Goal: Check status: Check status

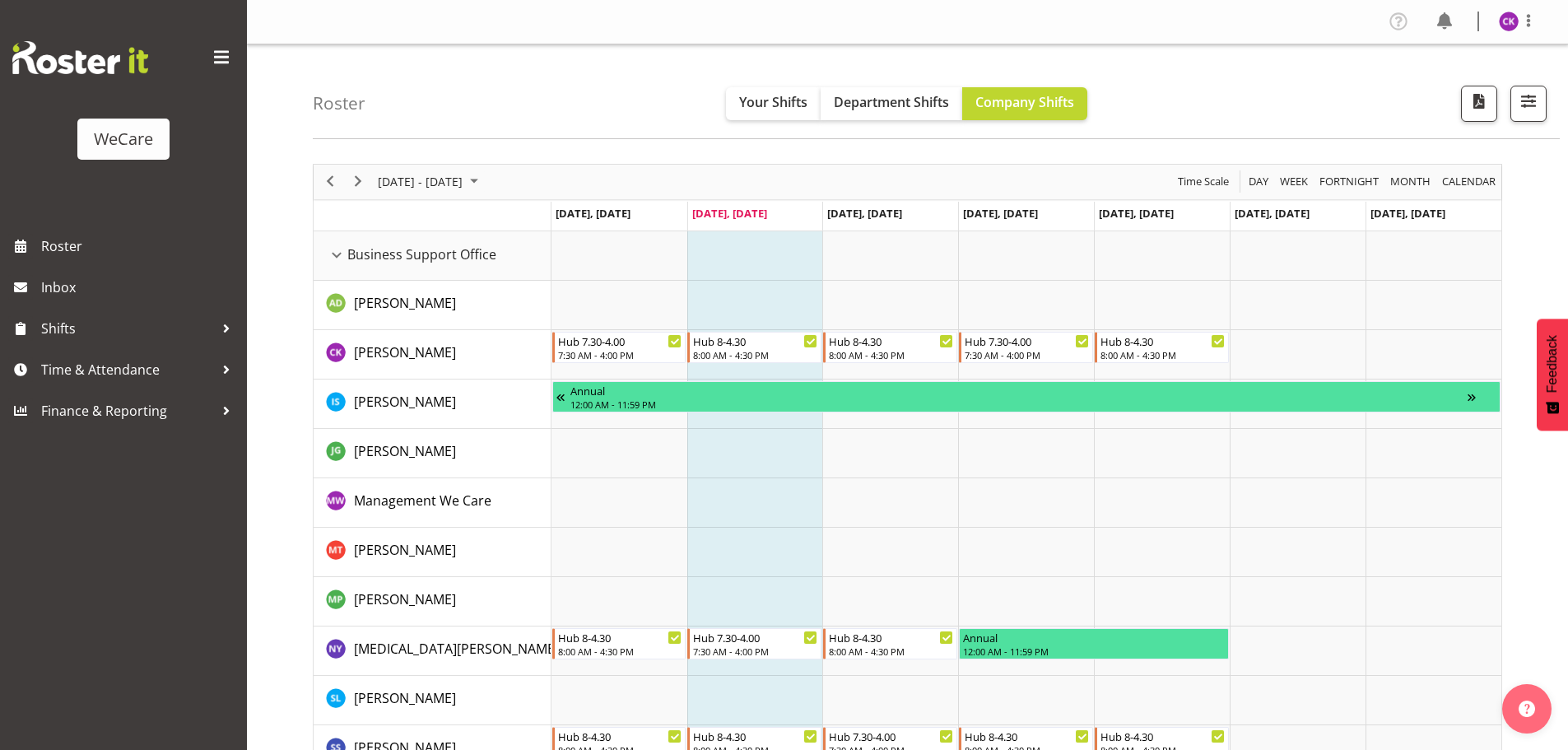
select select "location"
click at [1523, 103] on span "button" at bounding box center [1528, 101] width 21 height 21
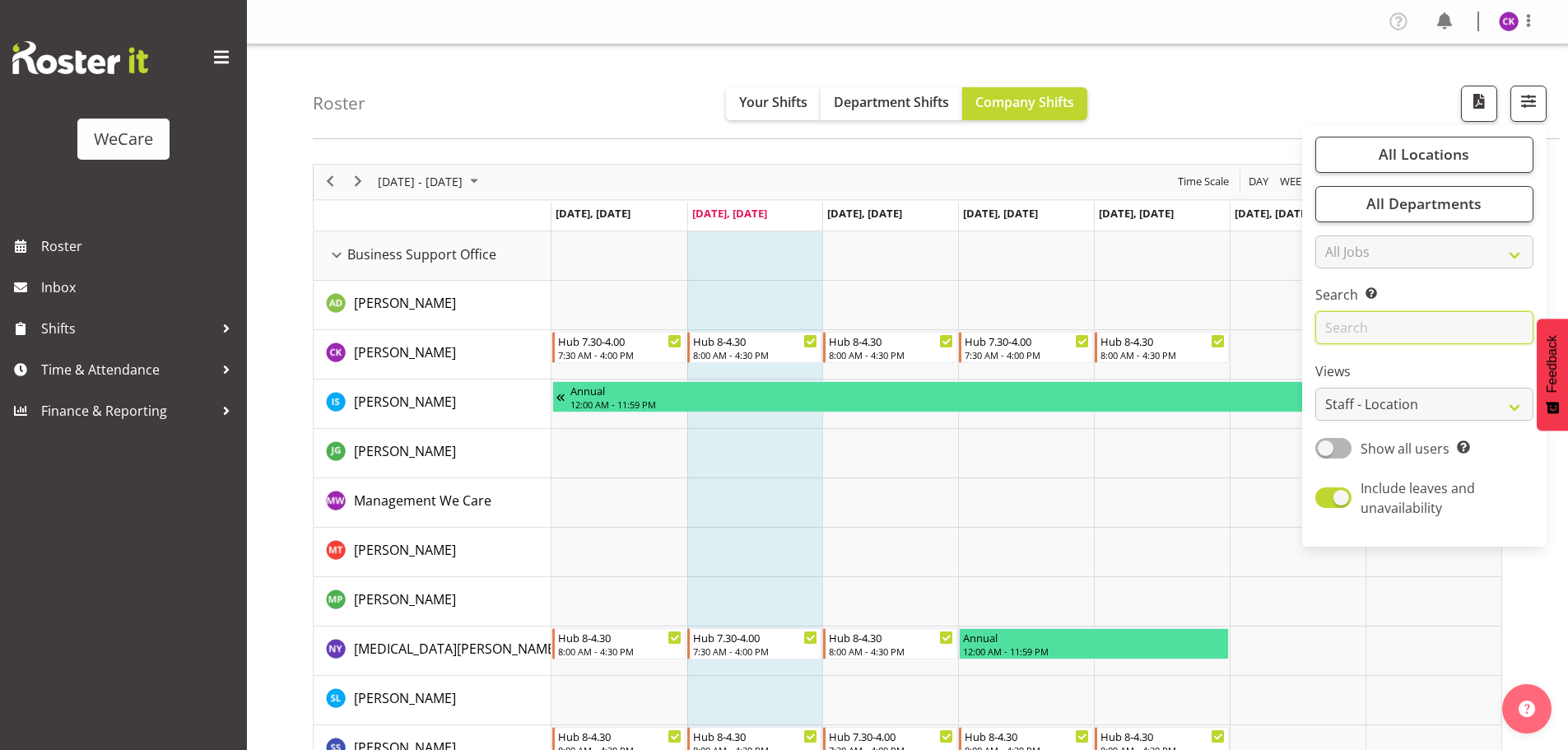
click at [1347, 331] on input "text" at bounding box center [1424, 327] width 218 height 33
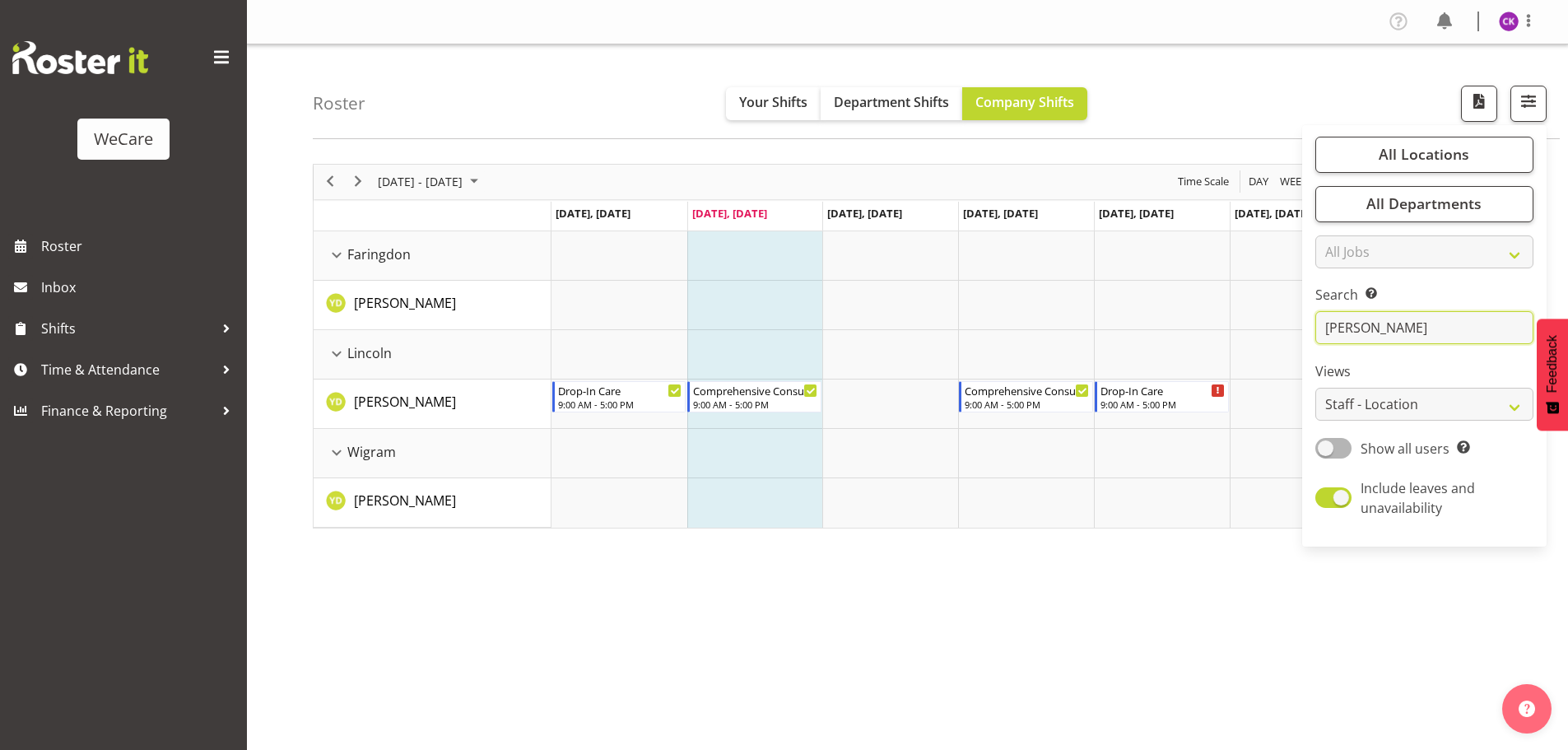
click at [1364, 329] on input "[PERSON_NAME]" at bounding box center [1424, 327] width 218 height 33
type input "y"
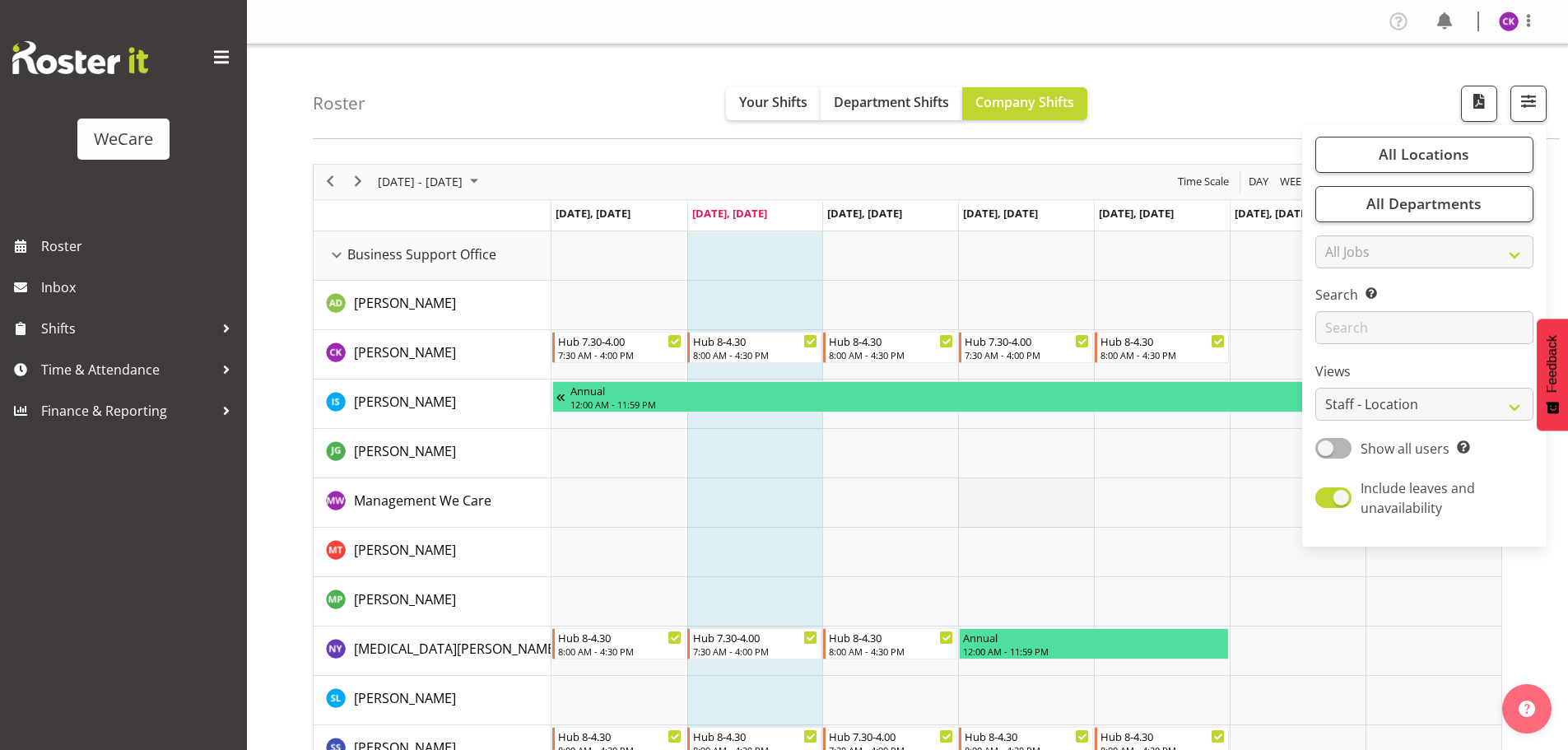
click at [961, 481] on td "Timeline Week of August 26, 2025" at bounding box center [1025, 503] width 136 height 50
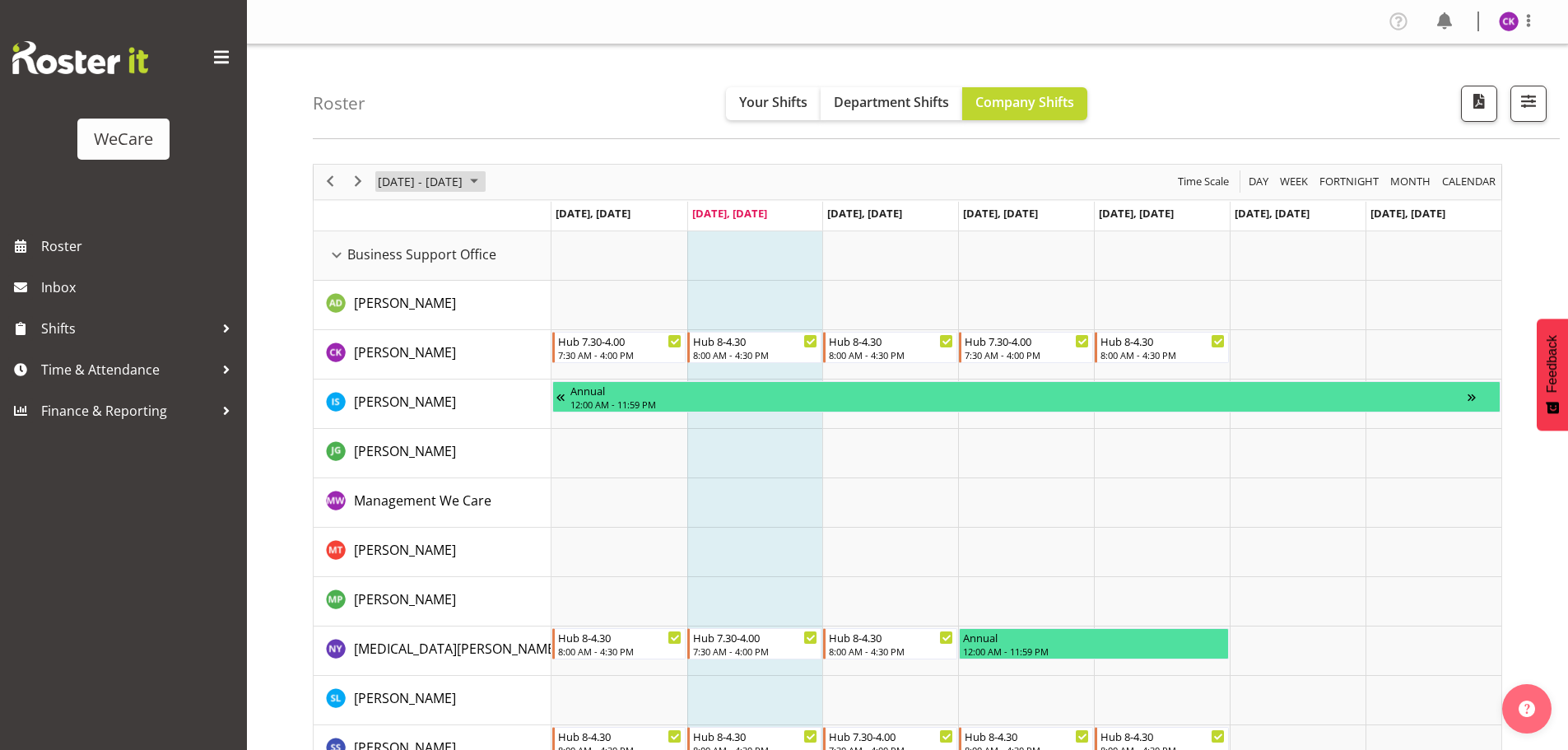
click at [453, 181] on span "[DATE] - [DATE]" at bounding box center [420, 181] width 88 height 20
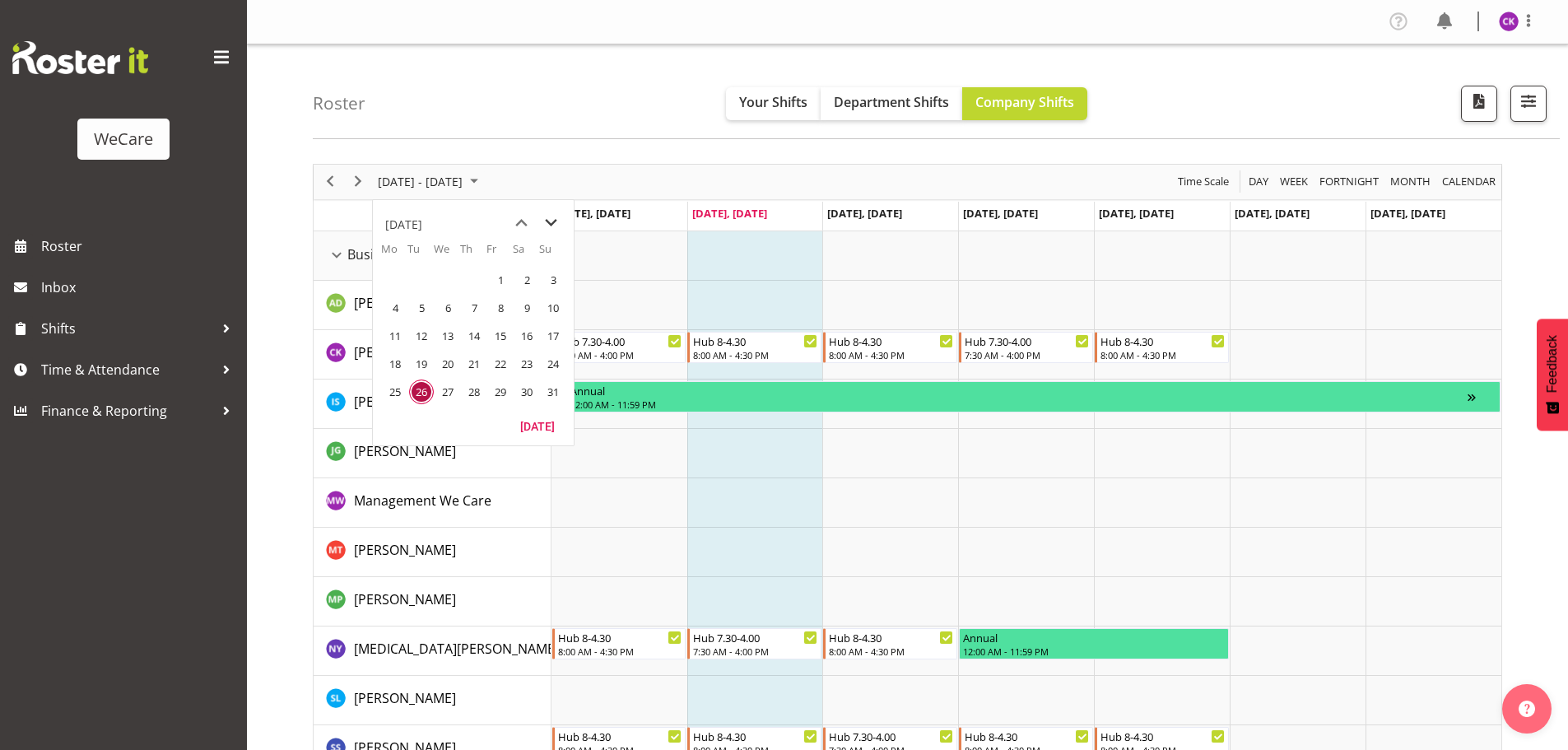
click at [547, 225] on span "next month" at bounding box center [551, 222] width 29 height 29
click at [393, 281] on span "1" at bounding box center [395, 279] width 24 height 24
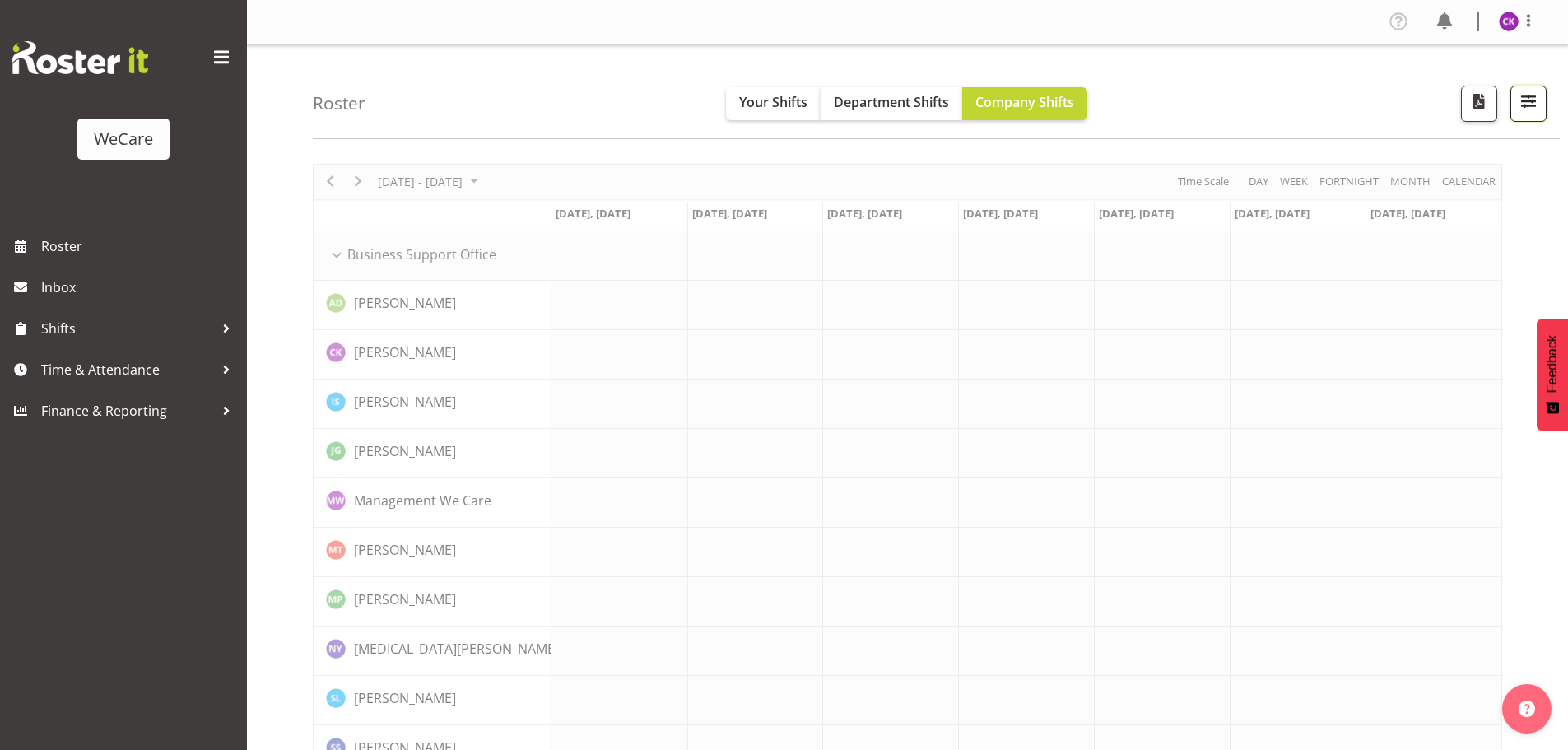
click at [1528, 105] on span "button" at bounding box center [1528, 101] width 21 height 21
click at [1539, 92] on span "button" at bounding box center [1528, 101] width 21 height 21
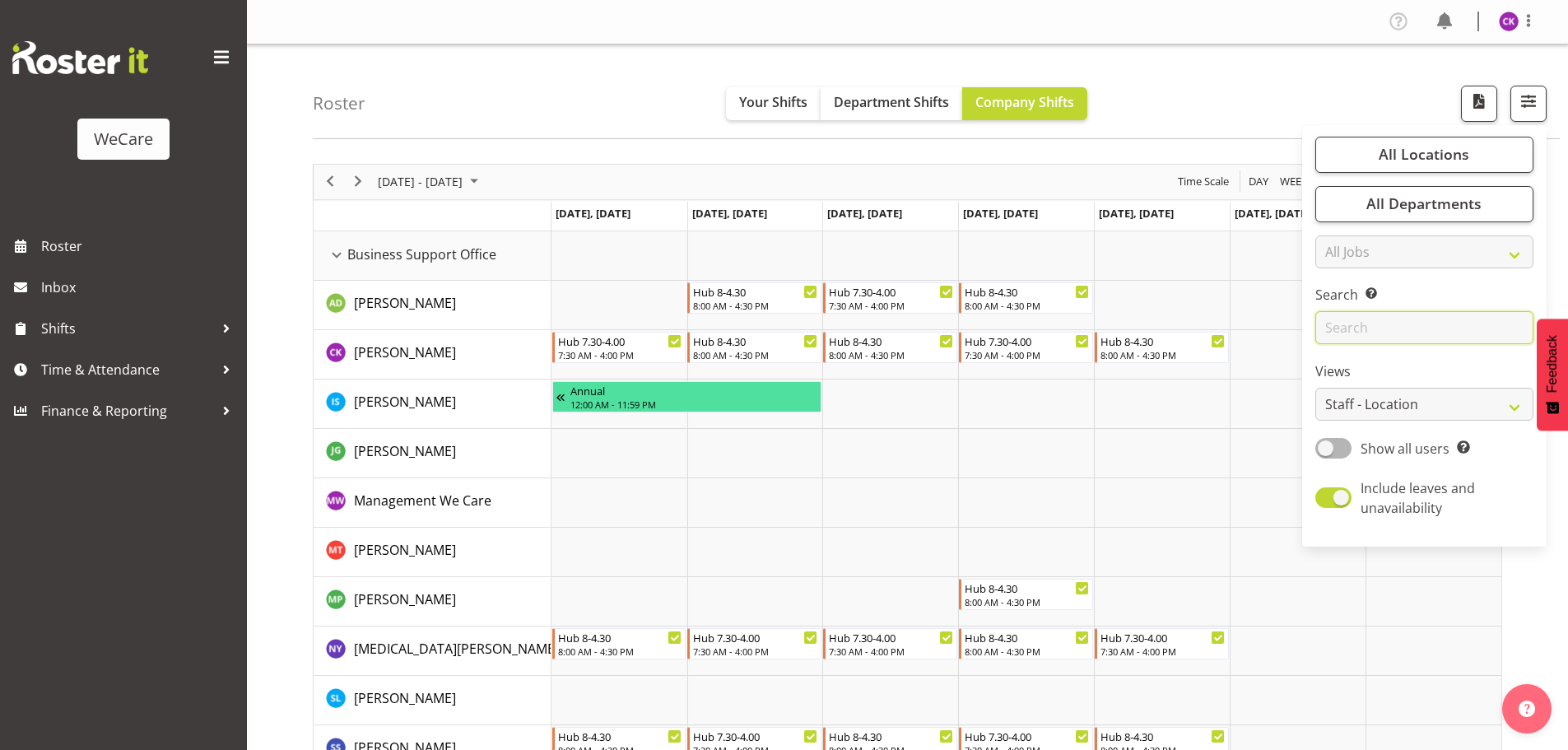
click at [1369, 322] on input "text" at bounding box center [1424, 327] width 218 height 33
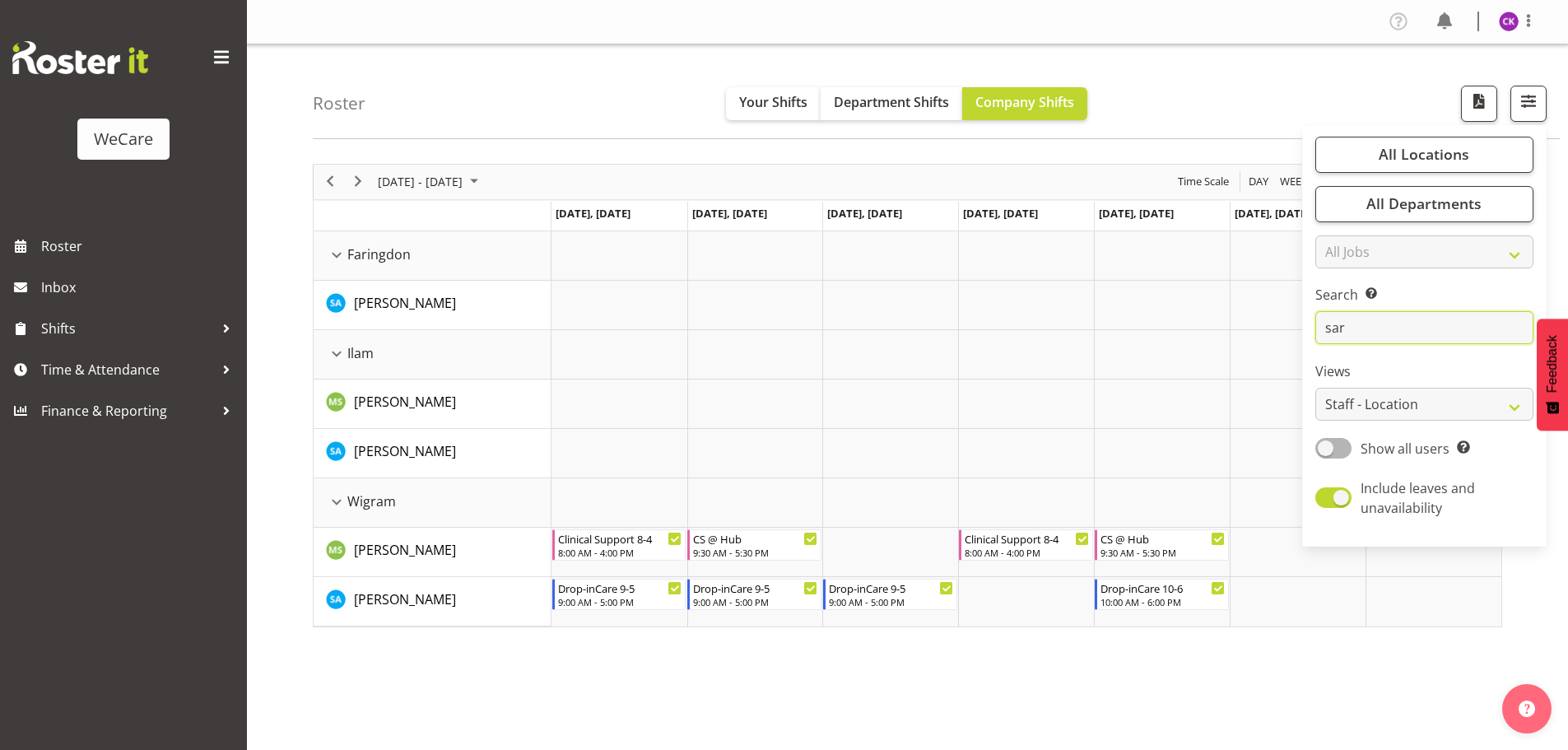
click at [1407, 324] on input "sar" at bounding box center [1424, 327] width 218 height 33
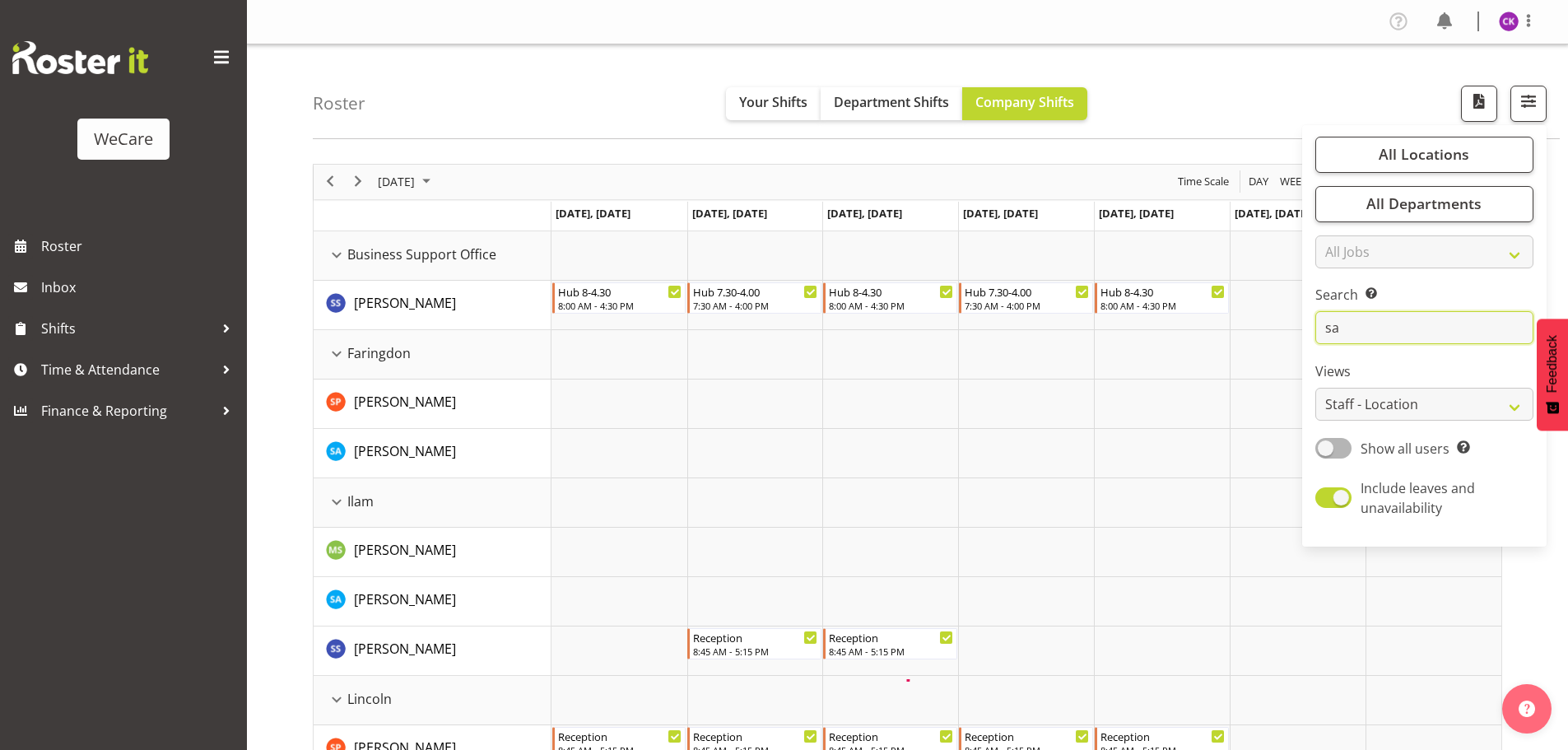
type input "s"
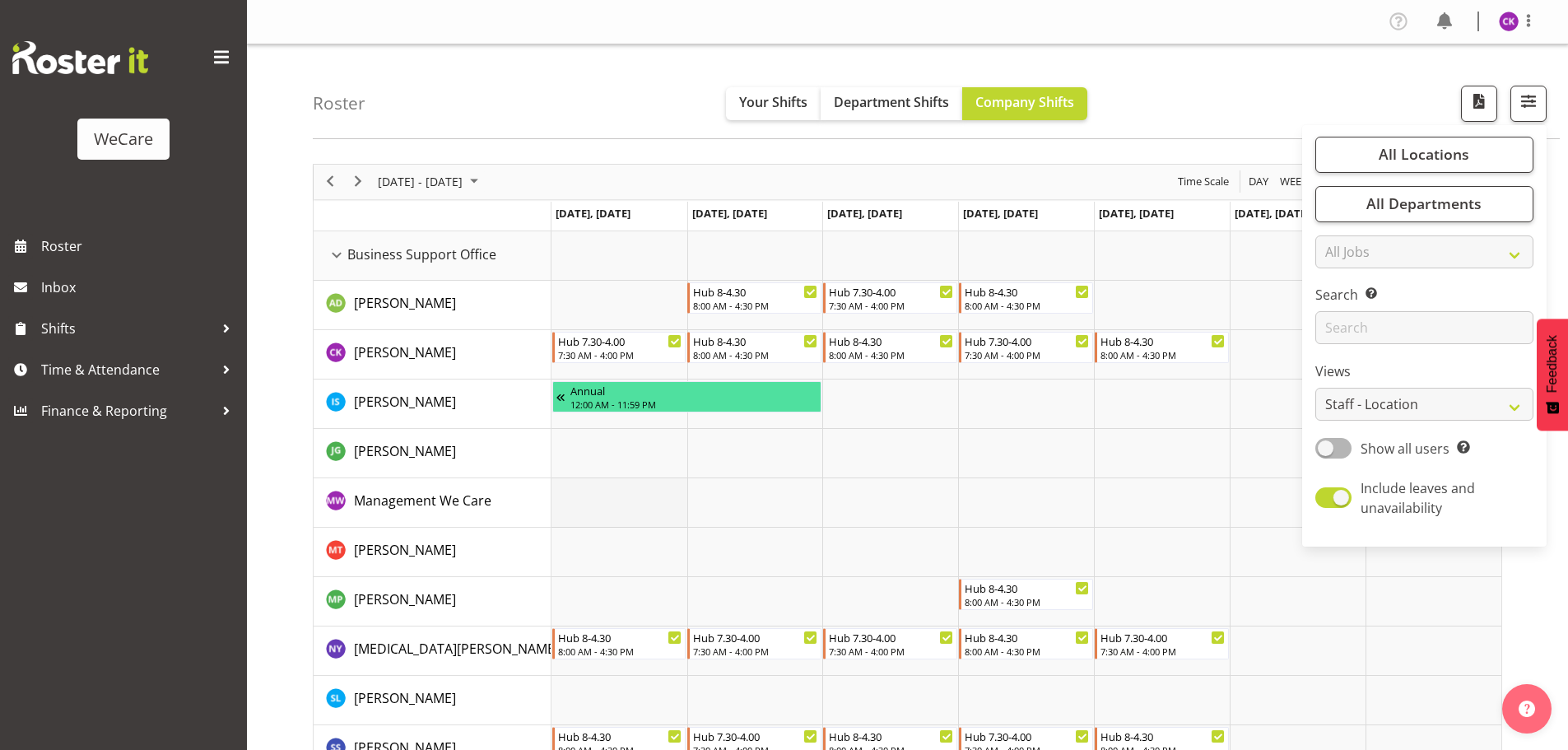
drag, startPoint x: 634, startPoint y: 494, endPoint x: 646, endPoint y: 492, distance: 12.2
click at [635, 494] on td "Timeline Week of September 1, 2025" at bounding box center [619, 503] width 136 height 50
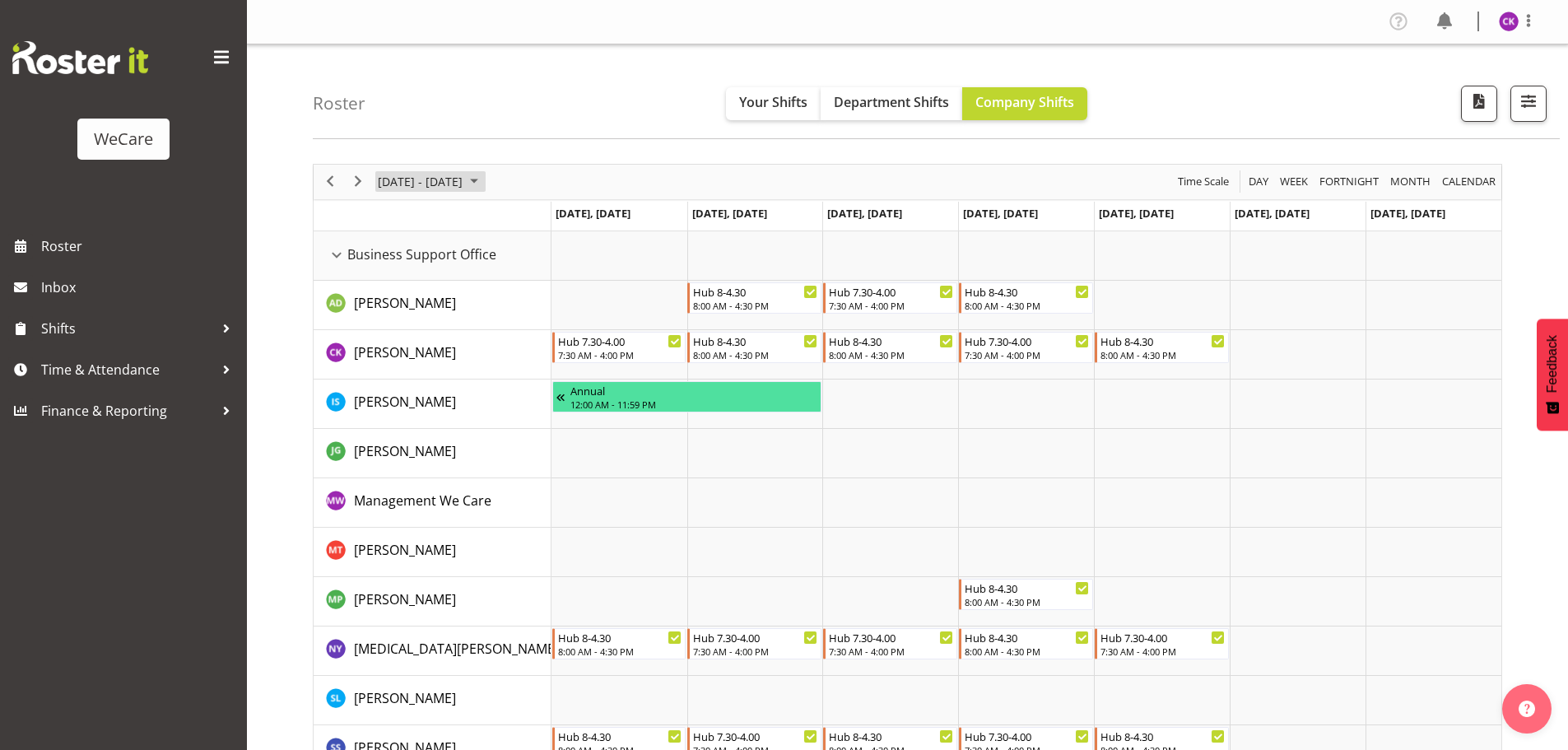
click at [465, 180] on span "[DATE] - [DATE]" at bounding box center [420, 181] width 88 height 20
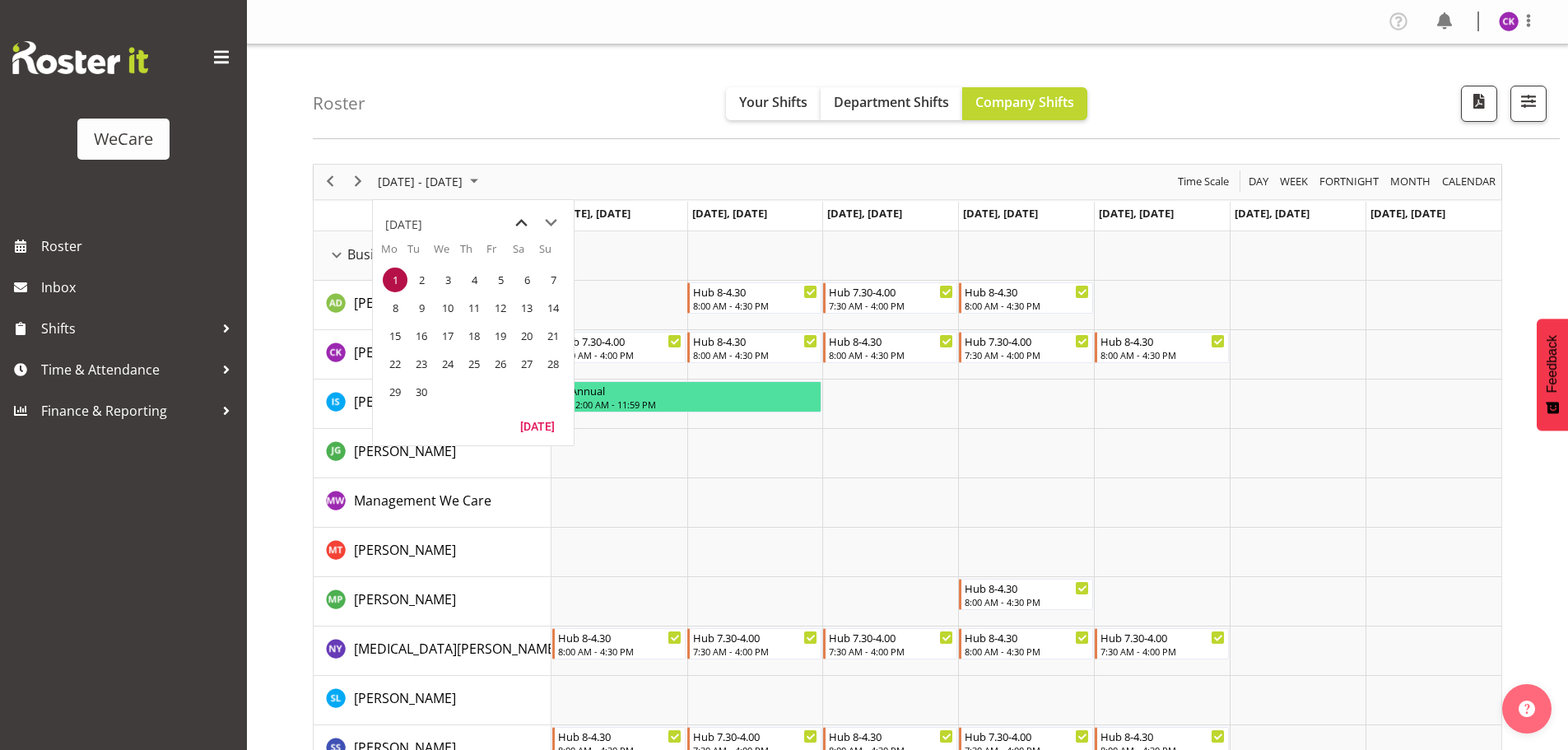
drag, startPoint x: 520, startPoint y: 227, endPoint x: 516, endPoint y: 237, distance: 10.8
click at [520, 226] on span "previous month" at bounding box center [521, 222] width 29 height 29
click at [422, 386] on span "26" at bounding box center [421, 391] width 24 height 24
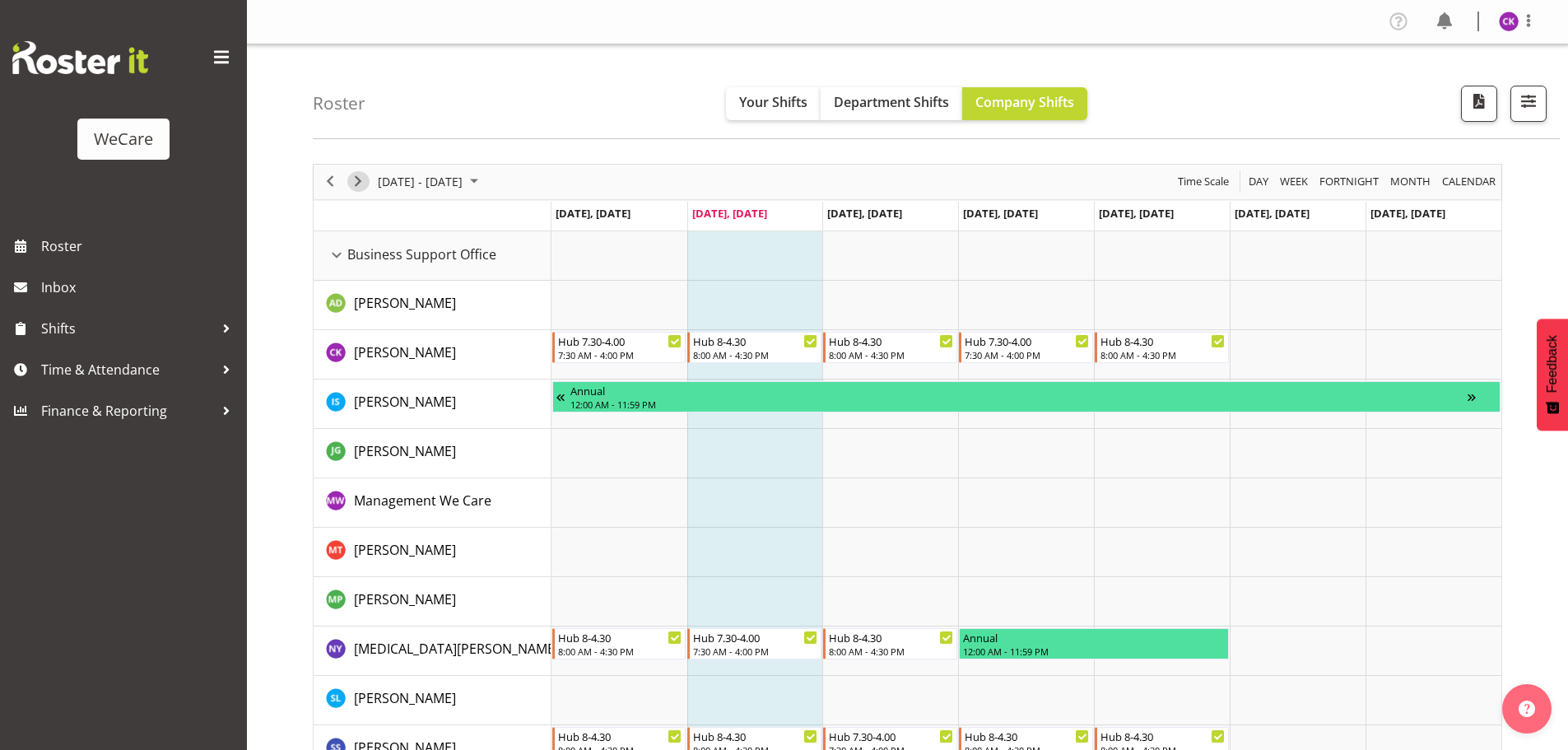
click at [357, 186] on span "Next" at bounding box center [358, 181] width 19 height 20
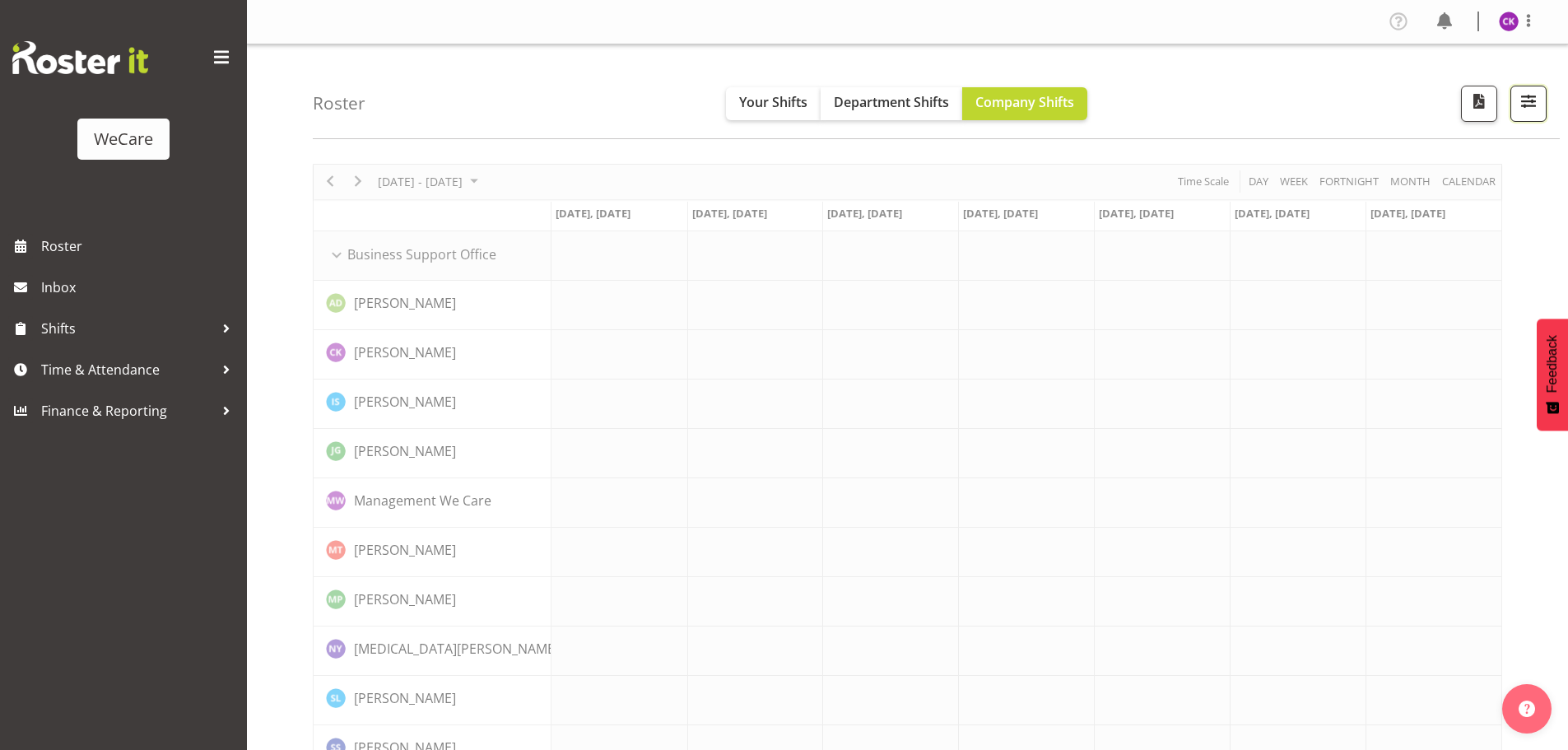
click at [1525, 98] on span "button" at bounding box center [1528, 101] width 21 height 21
click at [1521, 93] on span "button" at bounding box center [1528, 101] width 21 height 21
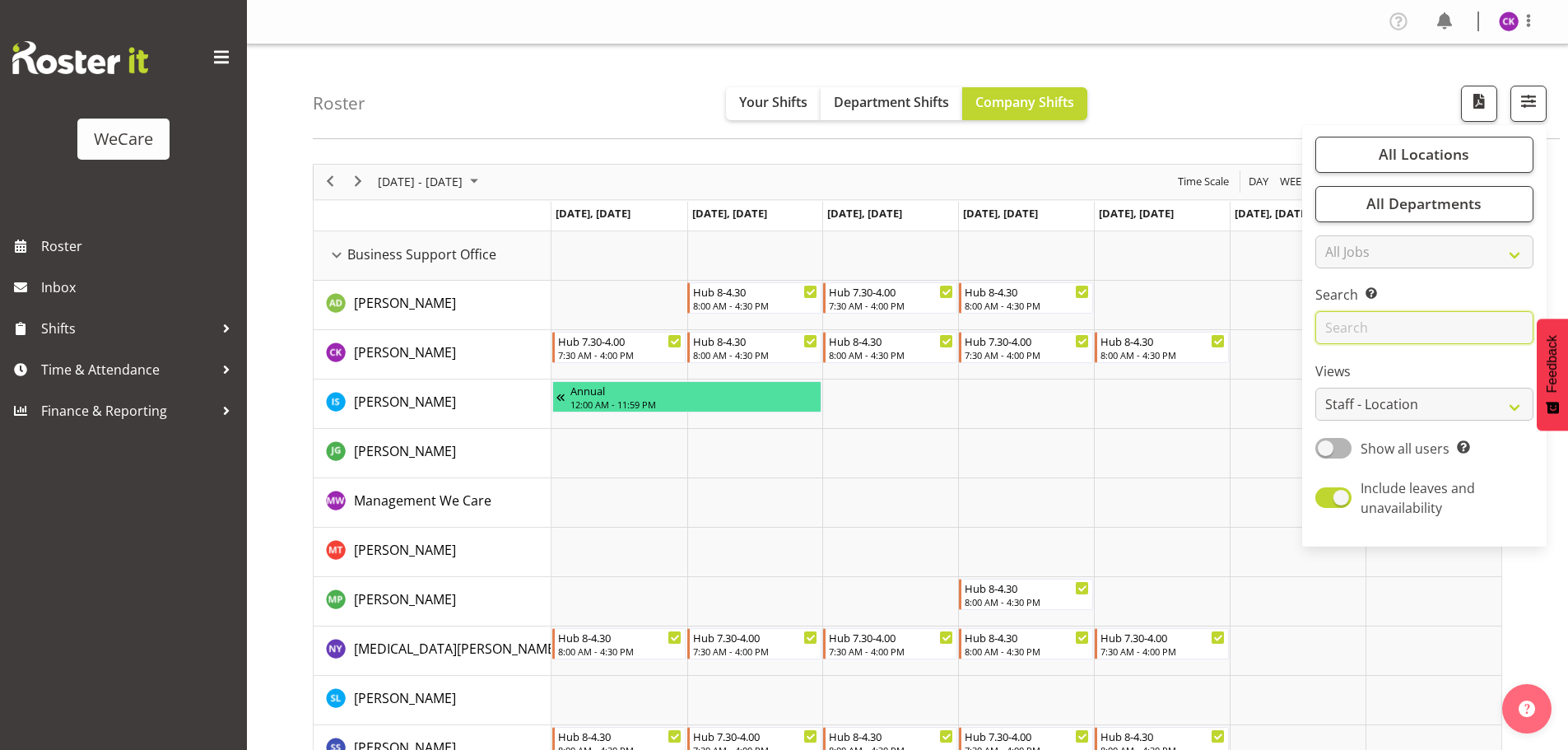
click at [1406, 324] on input "text" at bounding box center [1424, 327] width 218 height 33
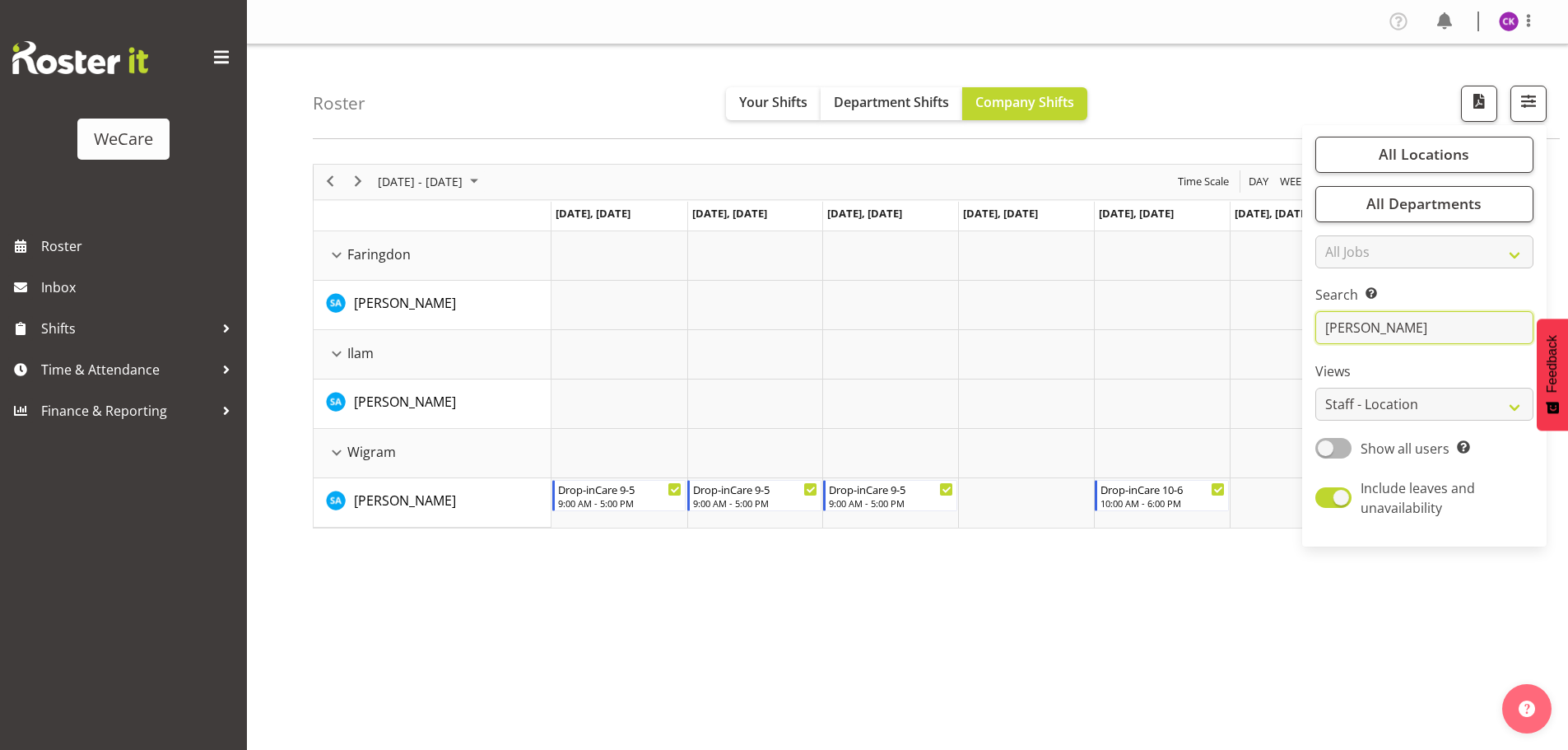
click at [1359, 329] on input "[PERSON_NAME]" at bounding box center [1424, 327] width 218 height 33
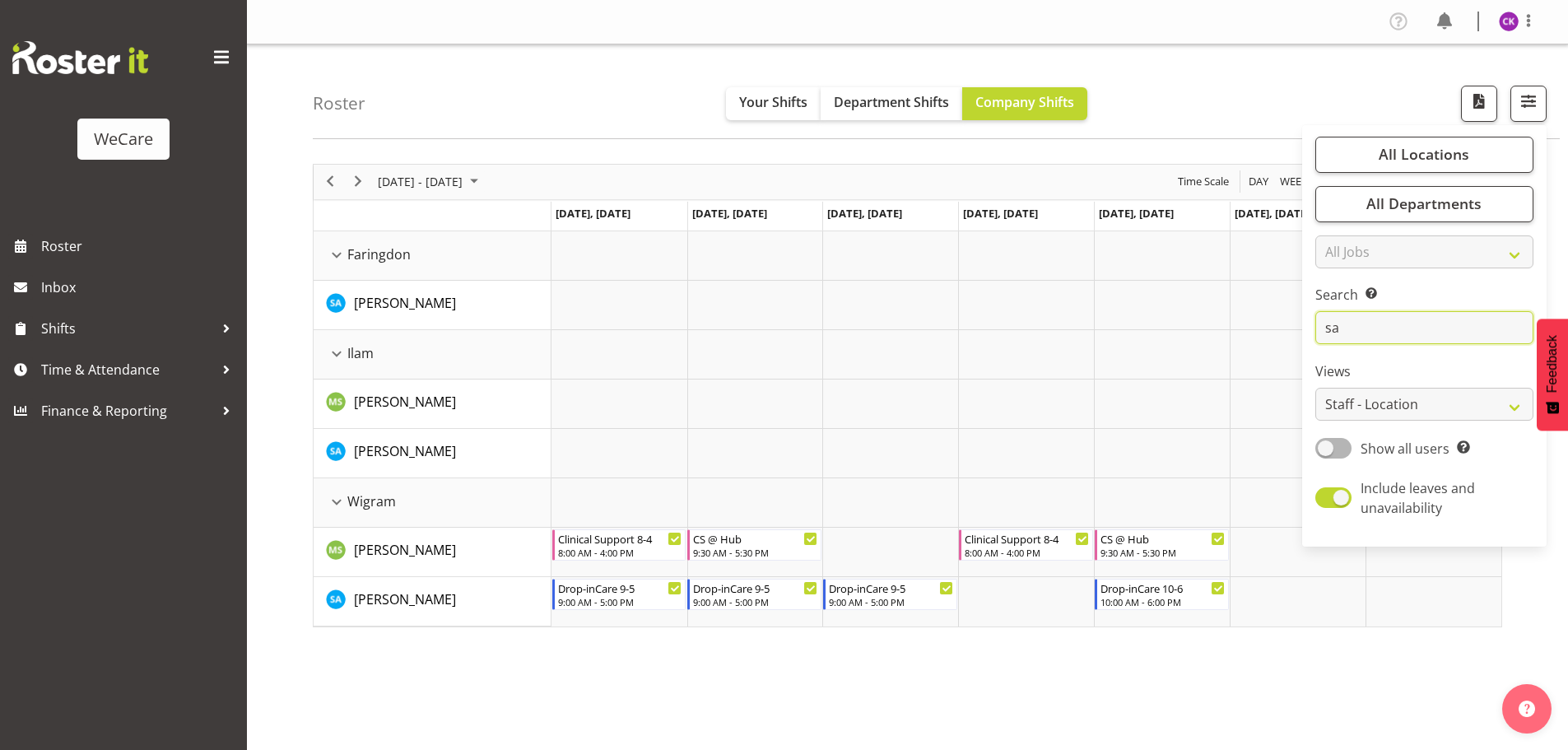
type input "s"
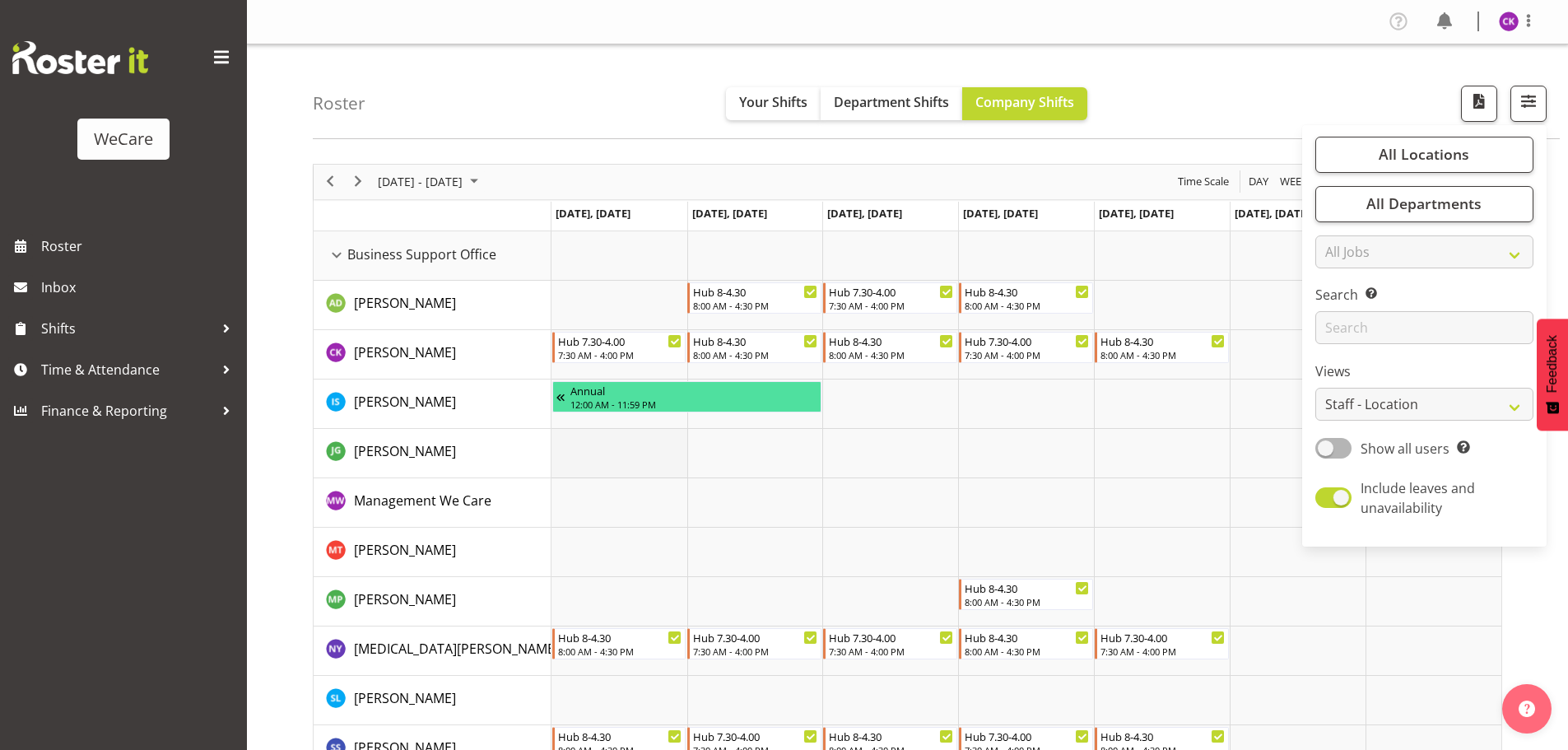
click at [629, 470] on td "Timeline Week of September 2, 2025" at bounding box center [619, 454] width 136 height 50
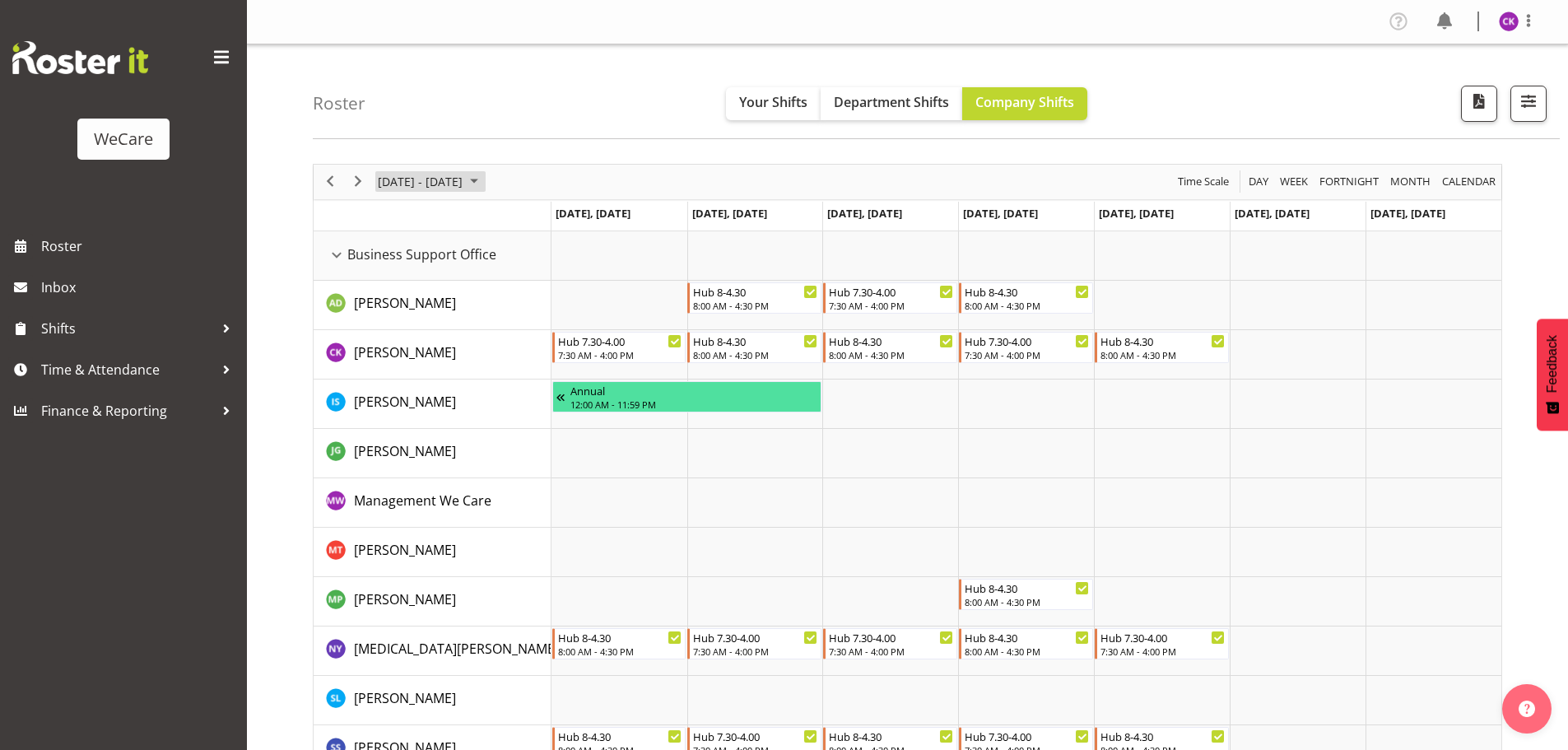
click at [401, 179] on span "[DATE] - [DATE]" at bounding box center [420, 181] width 88 height 20
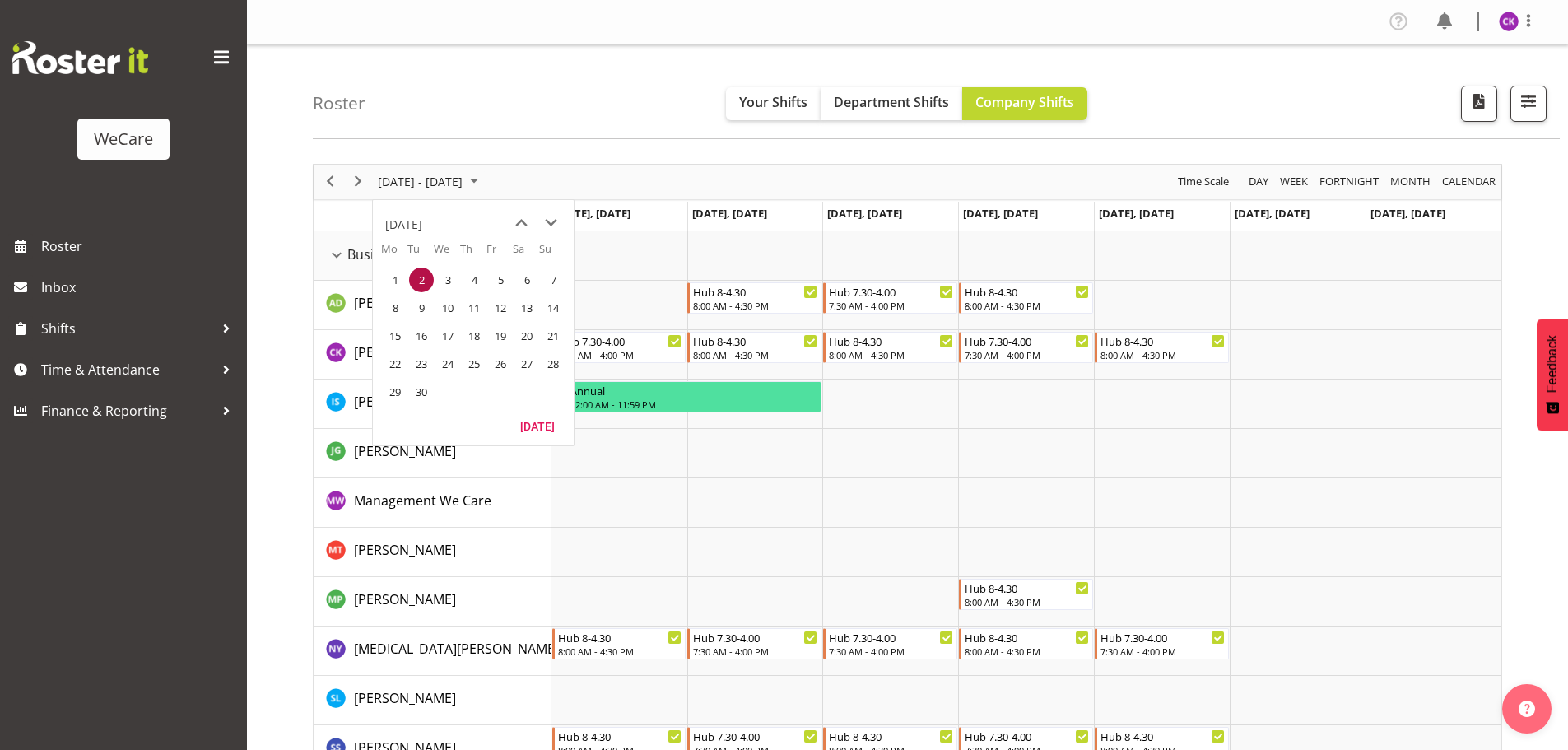
click at [506, 224] on div "[DATE]" at bounding box center [473, 221] width 201 height 41
click at [523, 221] on span "previous month" at bounding box center [521, 222] width 29 height 29
click at [426, 396] on span "26" at bounding box center [421, 391] width 24 height 24
